Goal: Task Accomplishment & Management: Use online tool/utility

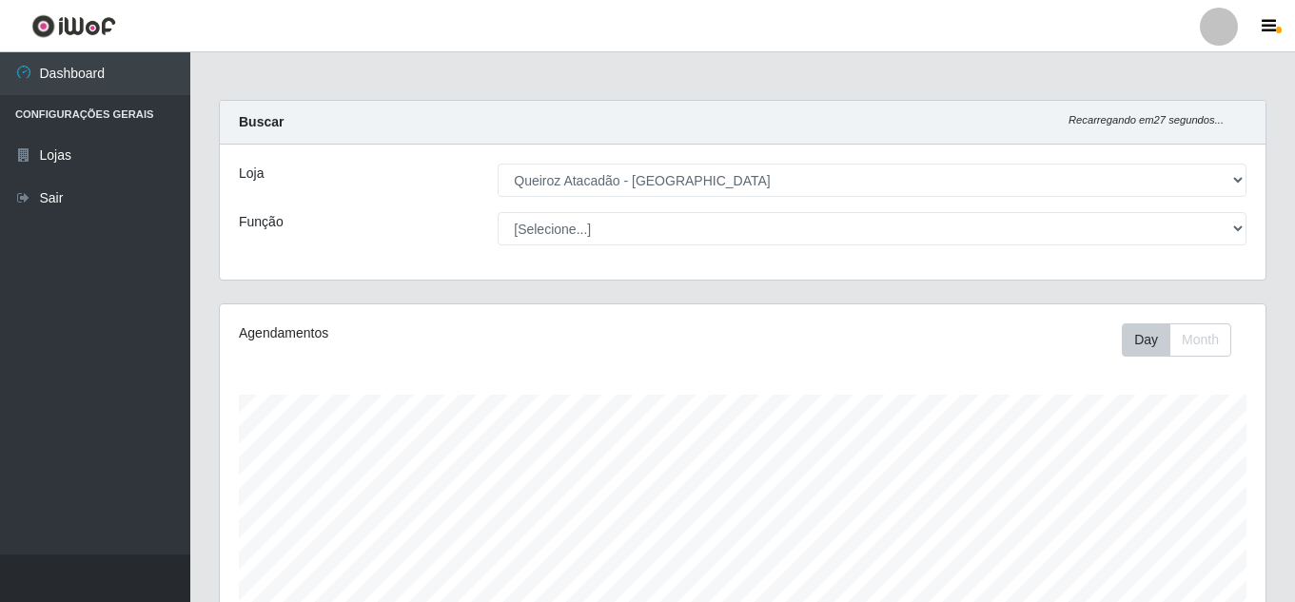
select select "462"
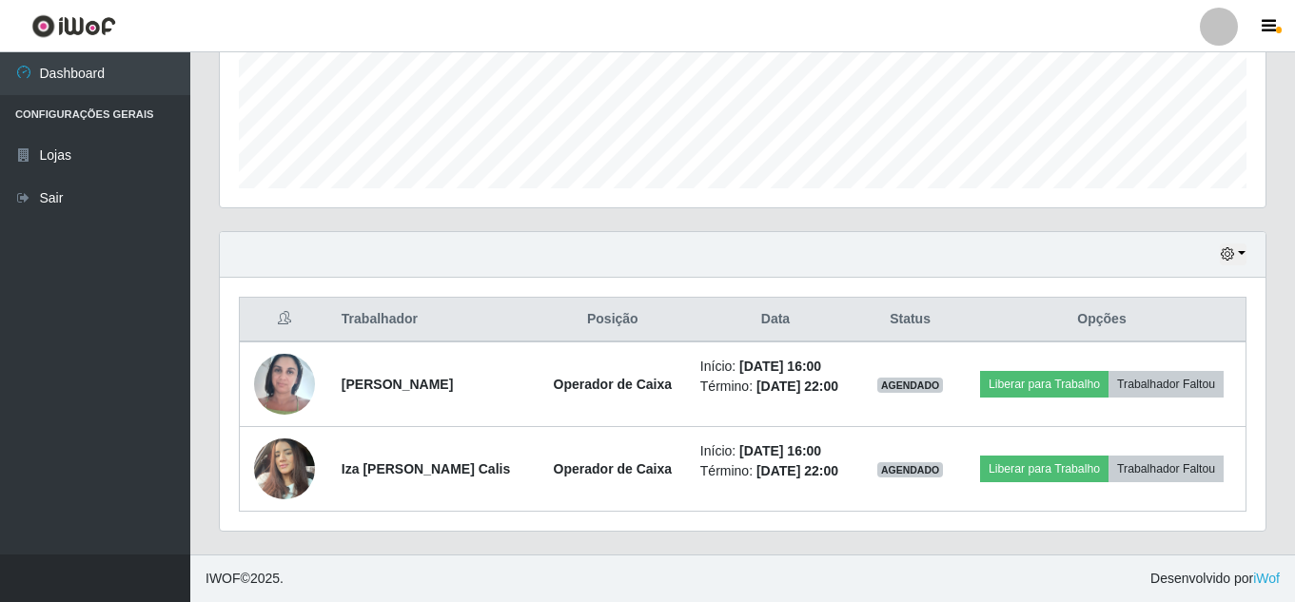
scroll to position [395, 1045]
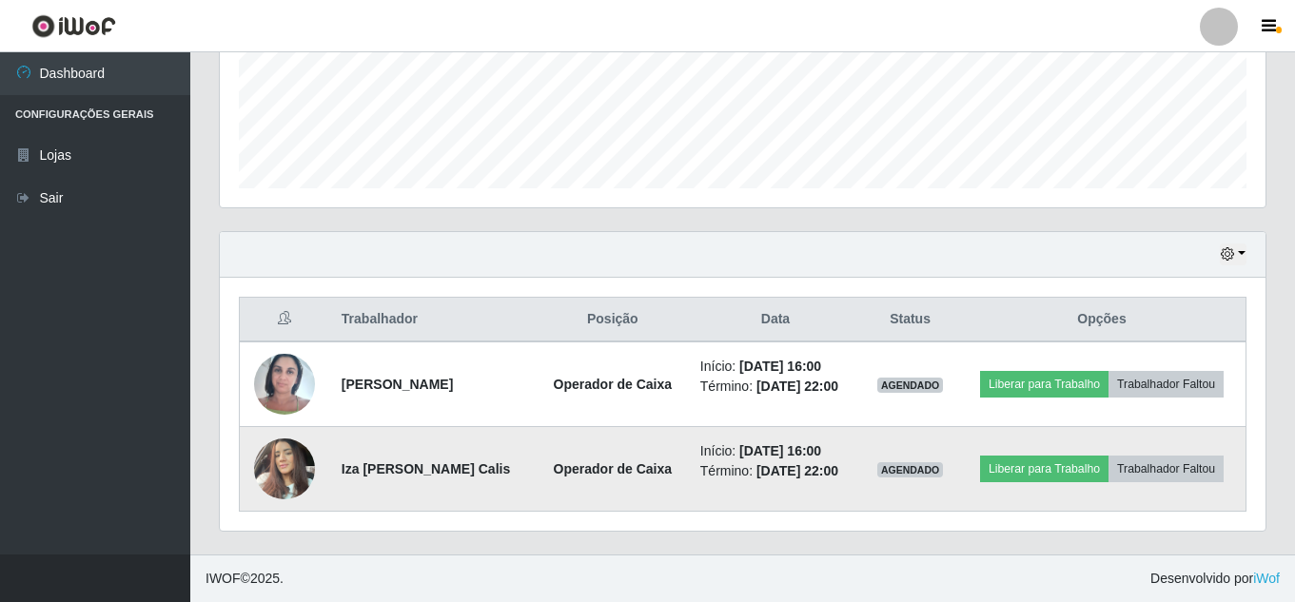
click at [296, 474] on img at bounding box center [284, 468] width 61 height 81
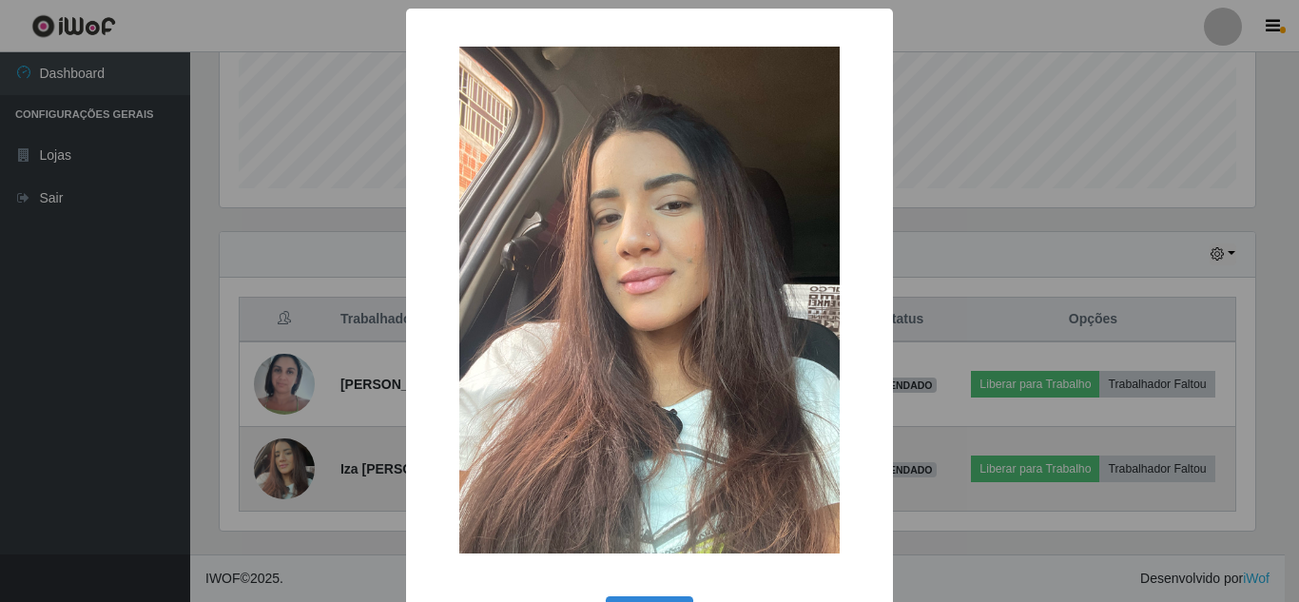
click at [296, 474] on div "× OK Cancel" at bounding box center [649, 301] width 1299 height 602
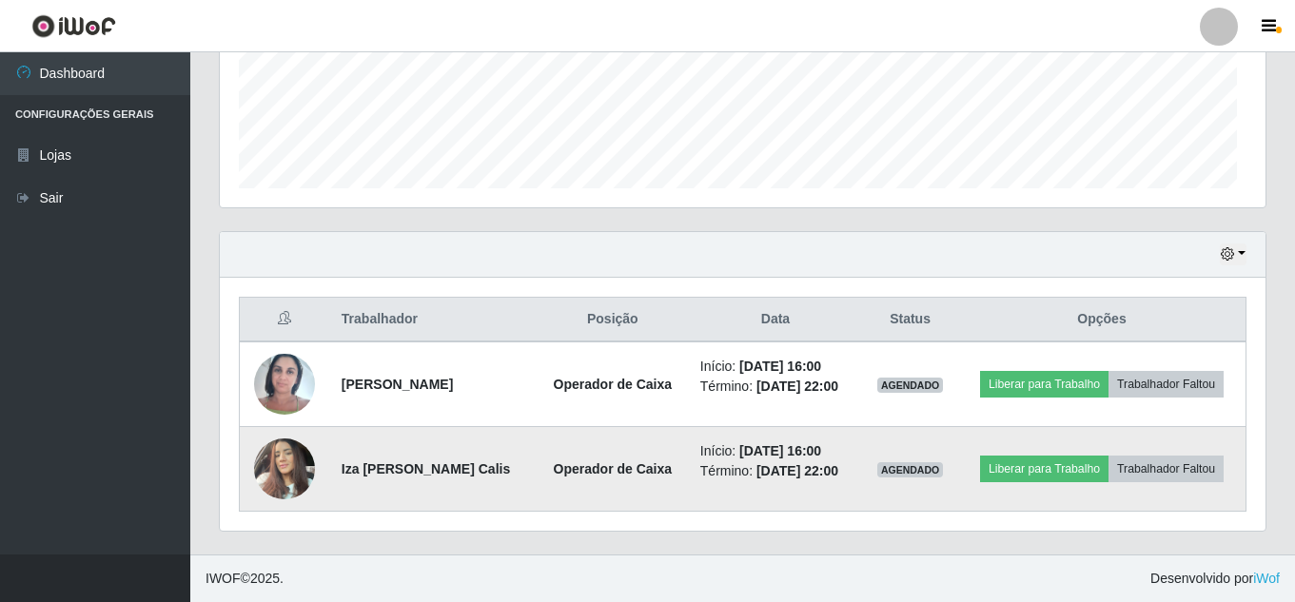
scroll to position [395, 1045]
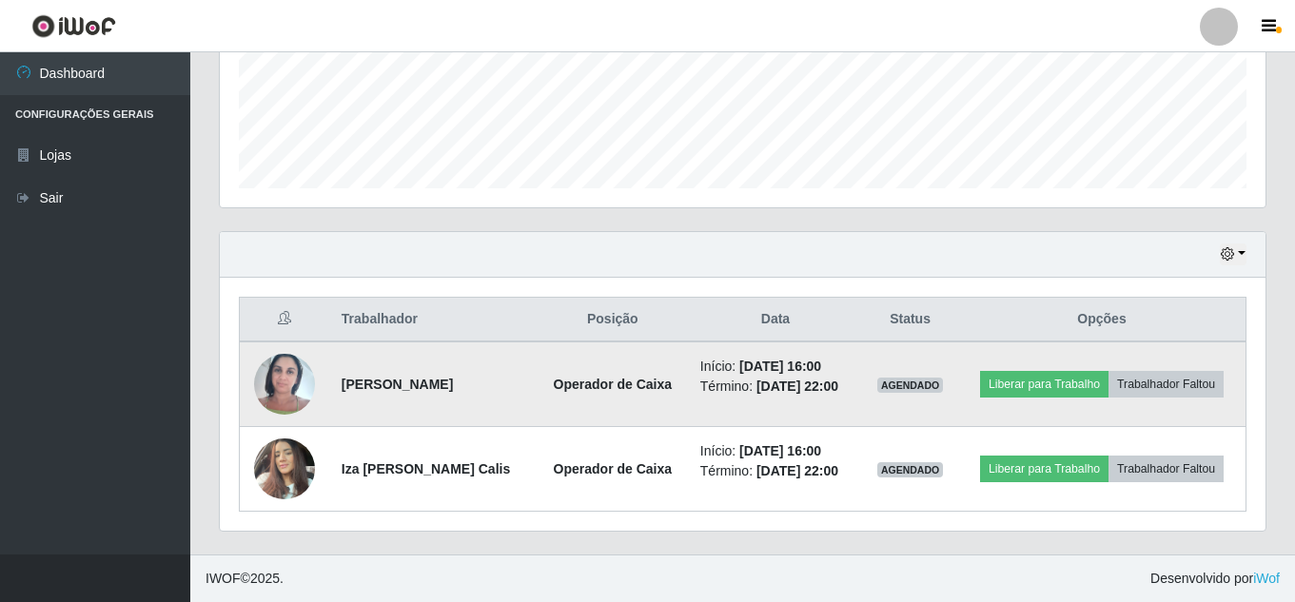
click at [279, 367] on img at bounding box center [284, 383] width 61 height 81
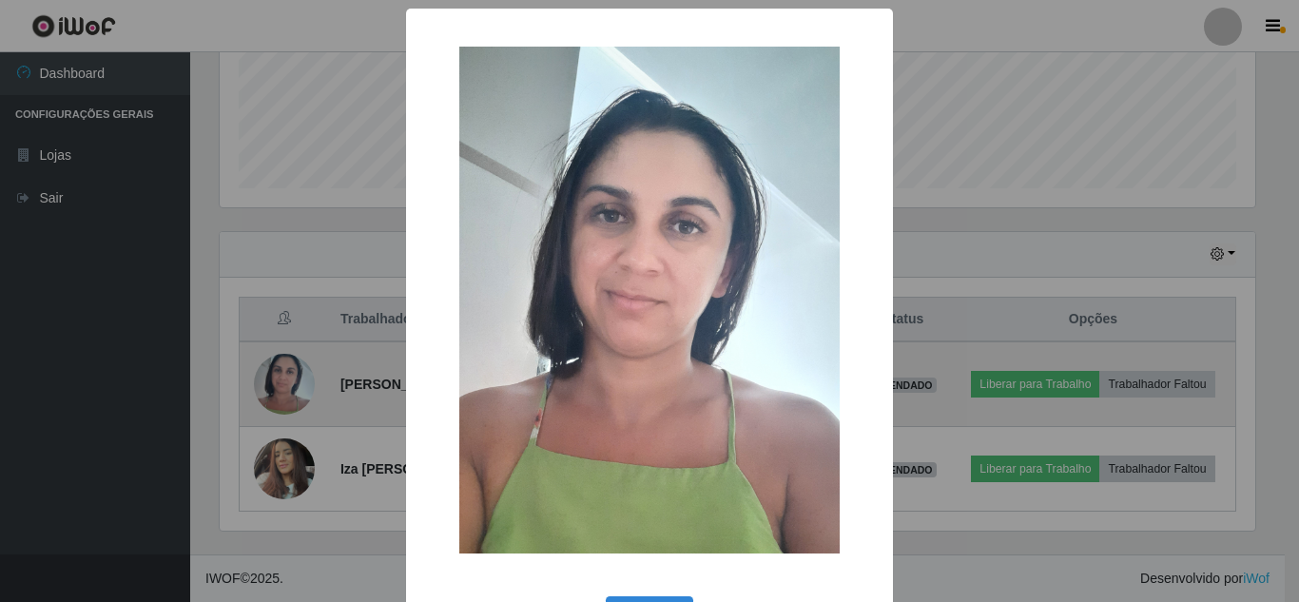
click at [279, 367] on div "× OK Cancel" at bounding box center [649, 301] width 1299 height 602
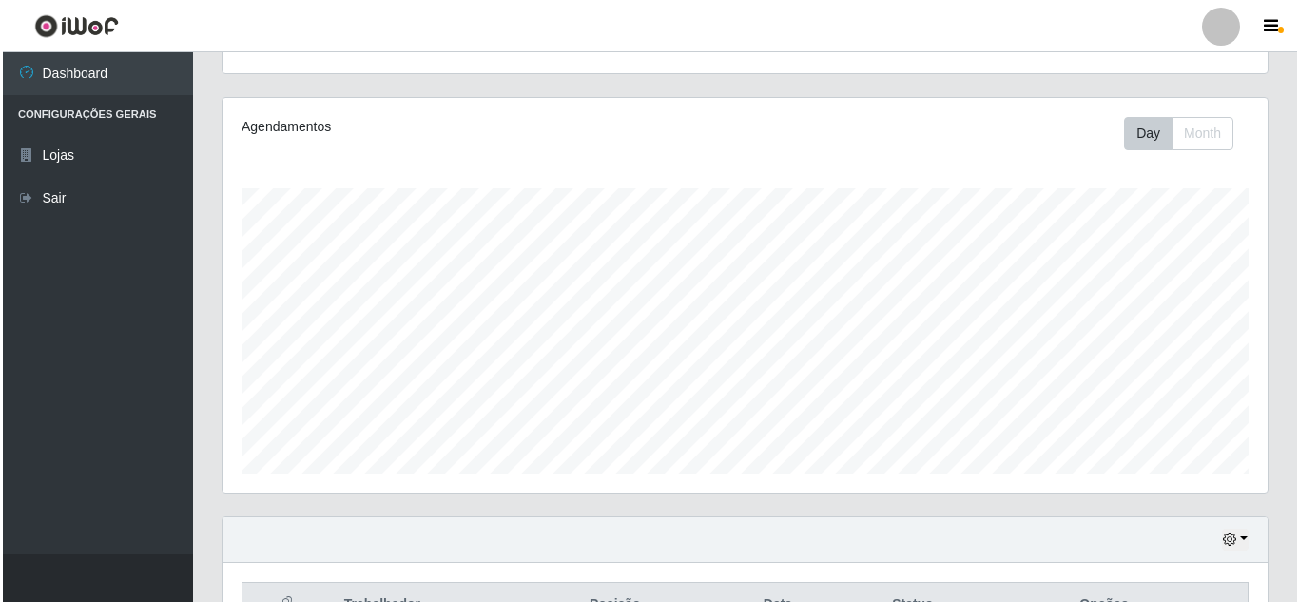
scroll to position [492, 0]
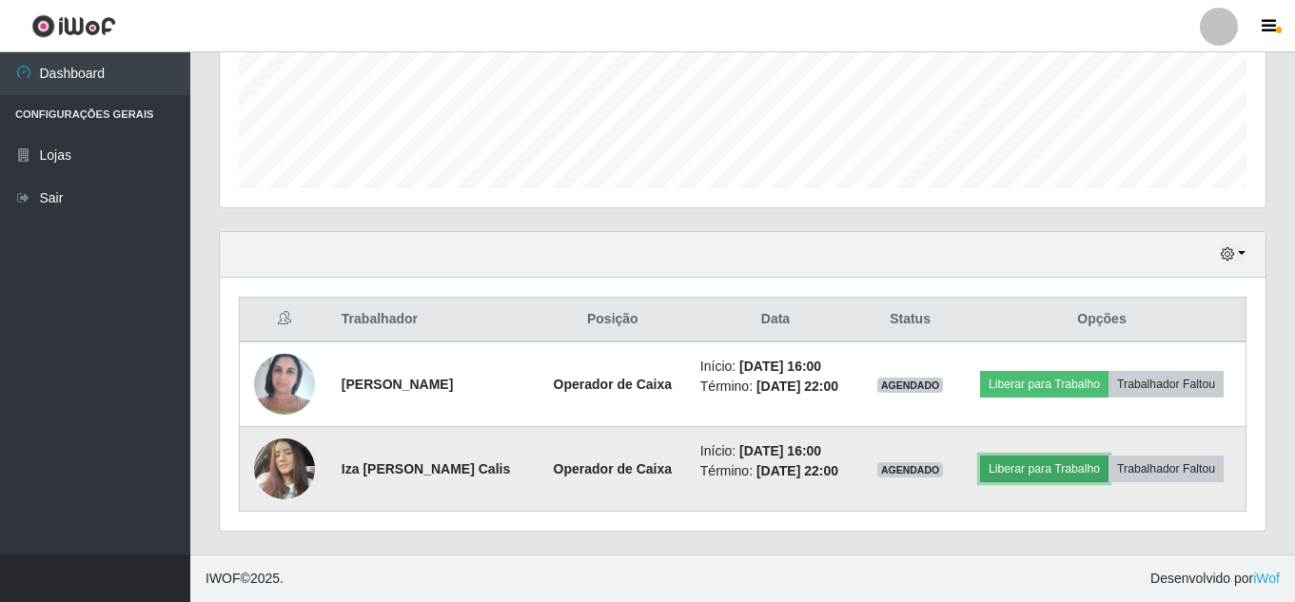
click at [1052, 461] on button "Liberar para Trabalho" at bounding box center [1044, 469] width 128 height 27
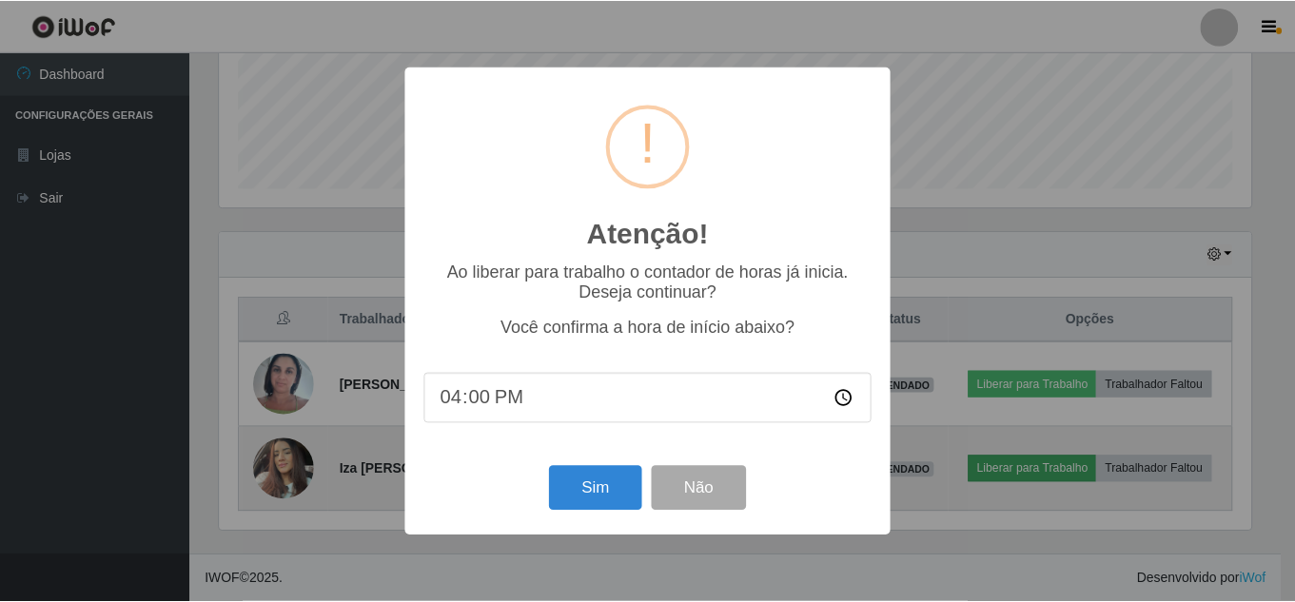
scroll to position [395, 1036]
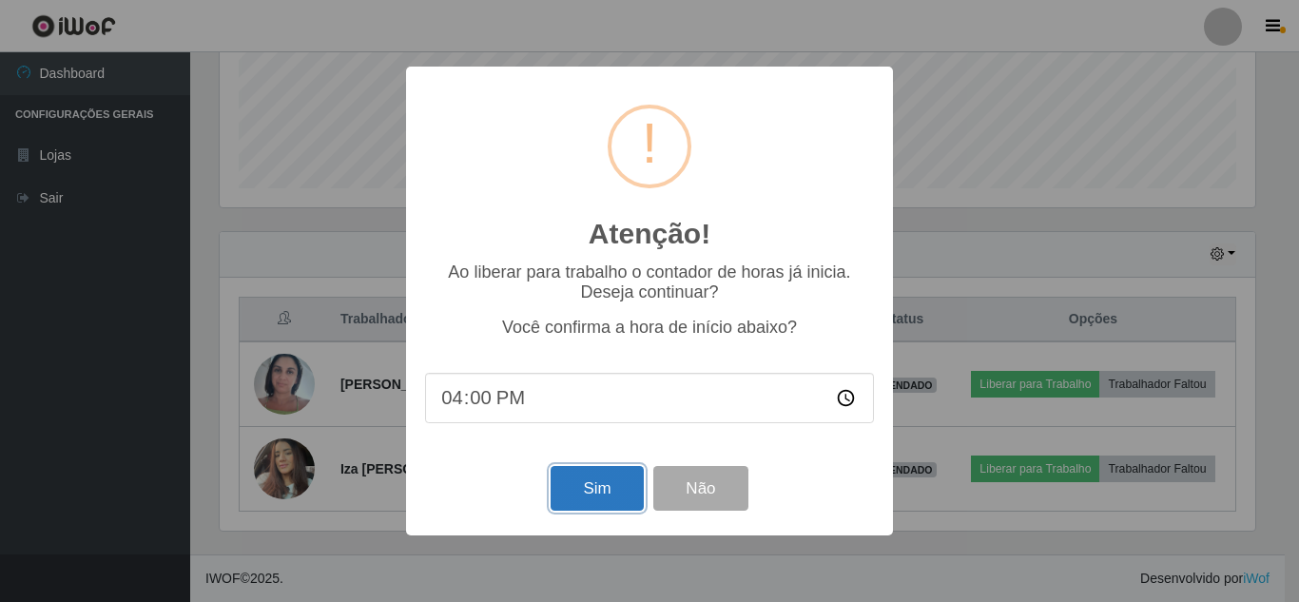
click at [575, 499] on button "Sim" at bounding box center [597, 488] width 92 height 45
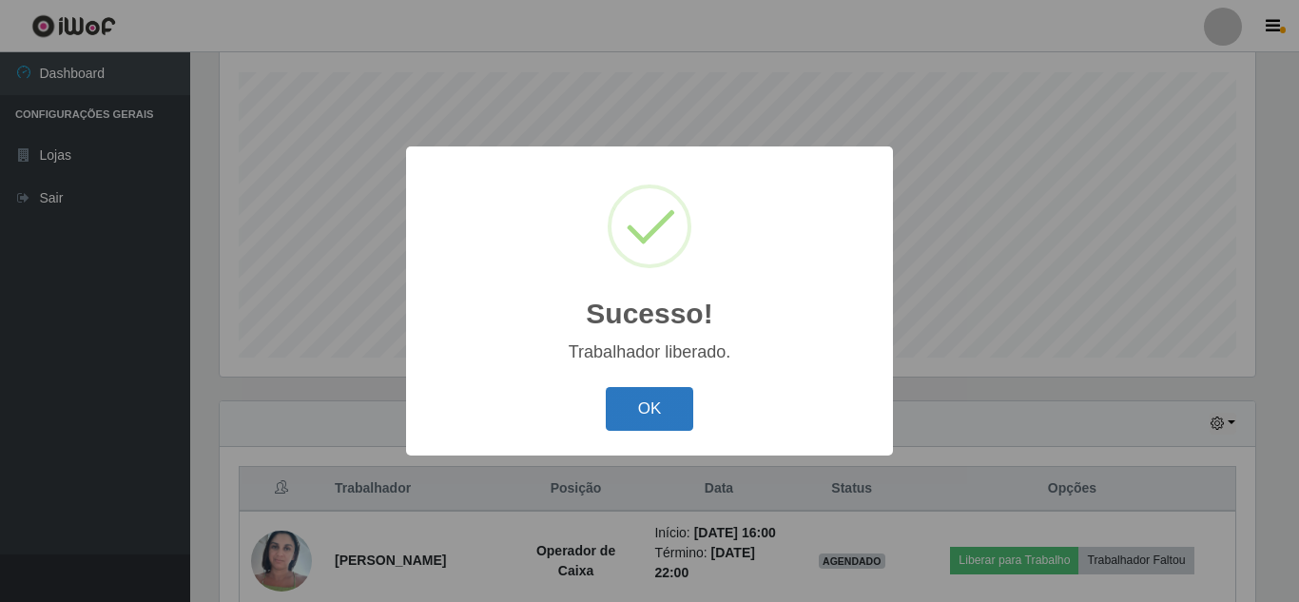
click at [669, 429] on button "OK" at bounding box center [650, 409] width 88 height 45
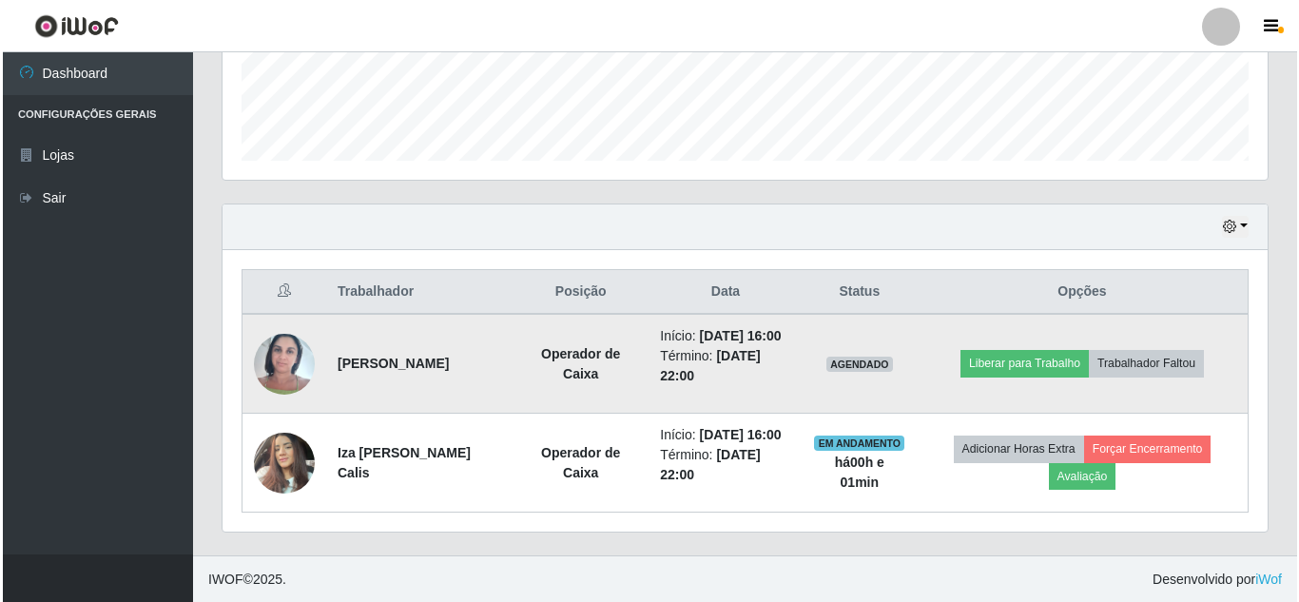
scroll to position [520, 0]
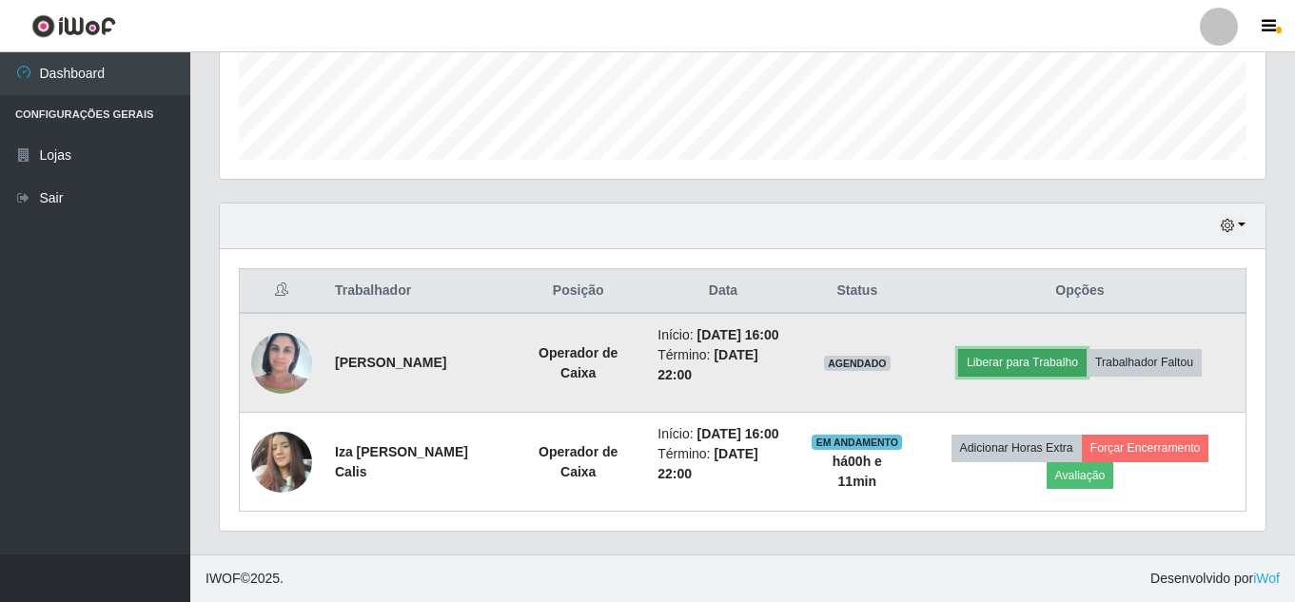
click at [1062, 362] on button "Liberar para Trabalho" at bounding box center [1022, 362] width 128 height 27
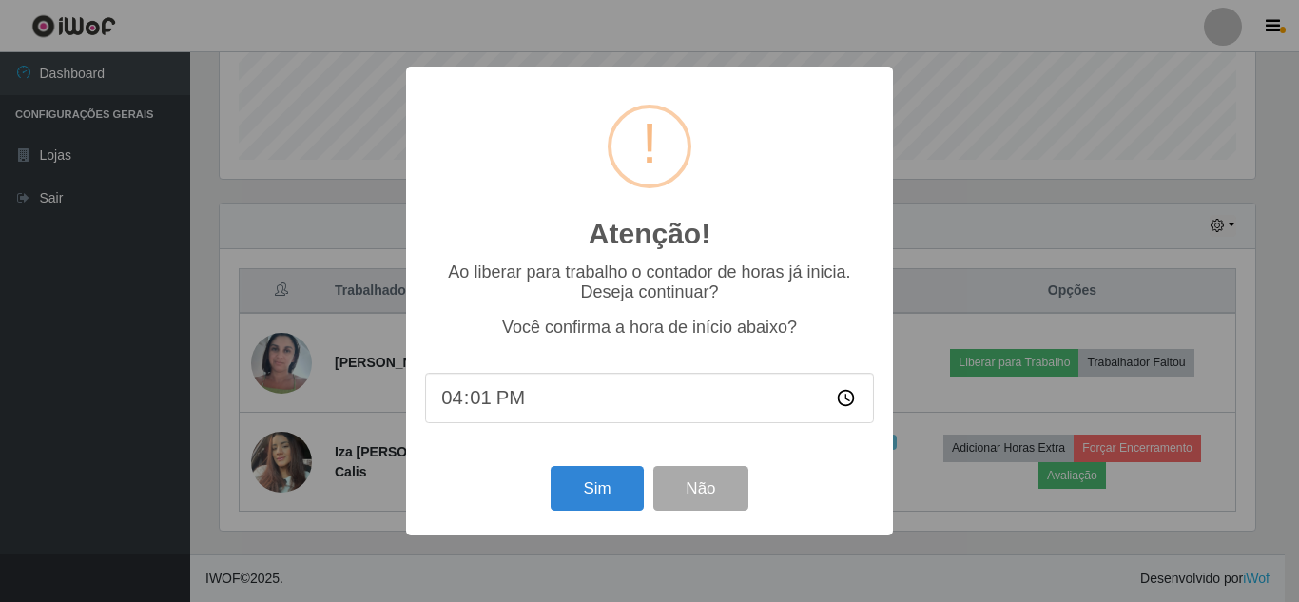
type input "16:11"
click at [587, 492] on button "Sim" at bounding box center [597, 488] width 92 height 45
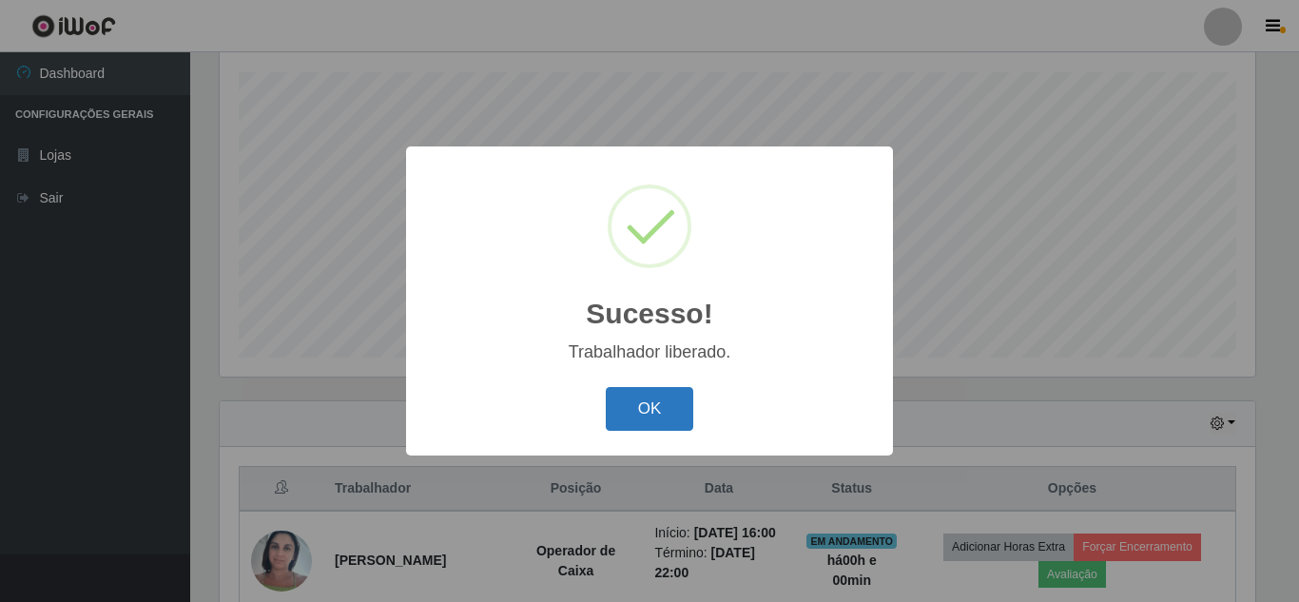
click at [667, 404] on button "OK" at bounding box center [650, 409] width 88 height 45
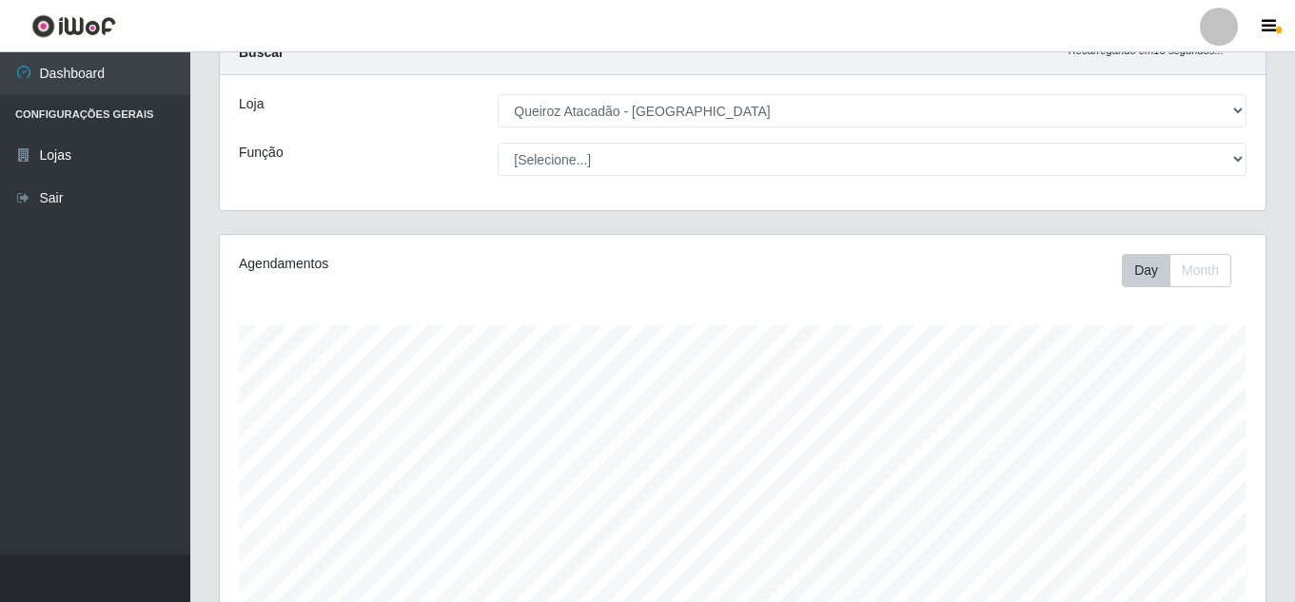
scroll to position [0, 0]
